Goal: Task Accomplishment & Management: Manage account settings

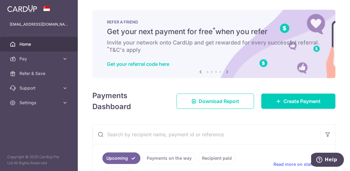
scroll to position [89, 0]
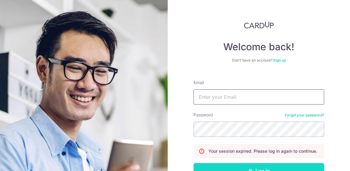
type input "[EMAIL_ADDRESS][DOMAIN_NAME]"
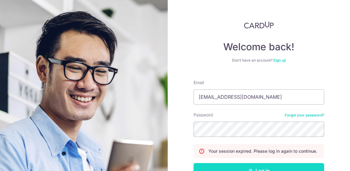
click at [255, 166] on button "Log in" at bounding box center [259, 170] width 131 height 15
